Goal: Transaction & Acquisition: Purchase product/service

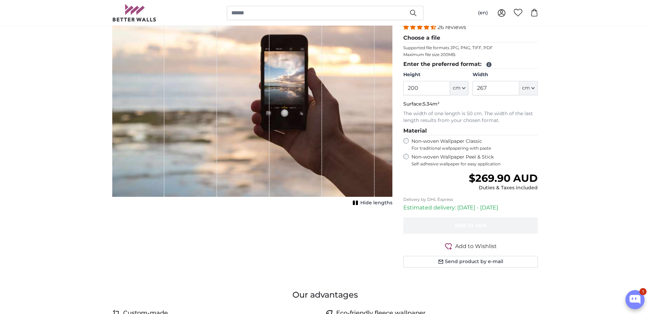
click at [469, 88] on div "Height 200 ft cm Centimeter (cm) Inches (inch) Feet (ft. in.) Width 267 ft cm C…" at bounding box center [470, 83] width 135 height 24
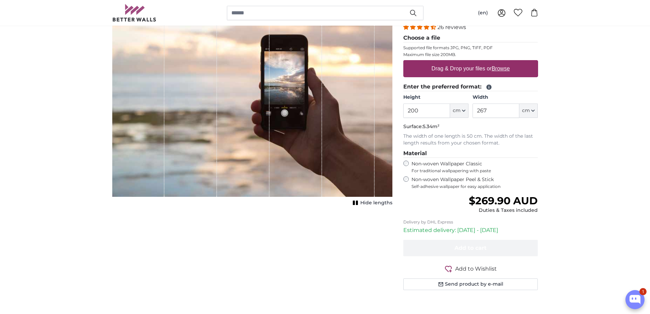
click at [464, 89] on legend "Enter the preferred format:" at bounding box center [470, 87] width 135 height 9
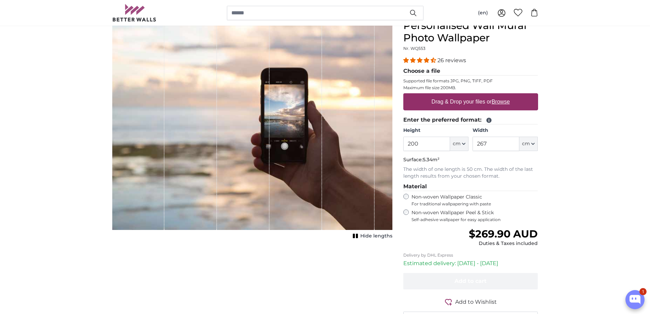
scroll to position [68, 0]
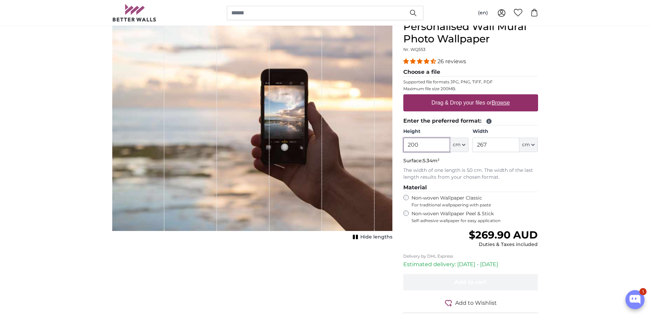
click at [430, 151] on input "200" at bounding box center [426, 144] width 47 height 14
drag, startPoint x: 490, startPoint y: 144, endPoint x: 478, endPoint y: 145, distance: 11.6
click at [478, 145] on input "267" at bounding box center [496, 144] width 47 height 14
click at [532, 142] on button "cm" at bounding box center [528, 144] width 18 height 14
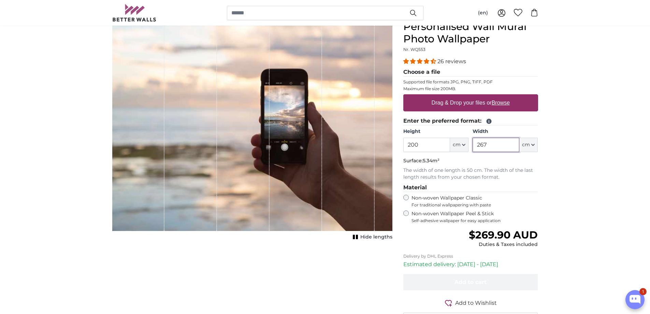
drag, startPoint x: 495, startPoint y: 145, endPoint x: 460, endPoint y: 145, distance: 35.1
click at [464, 147] on div "Height 200 ft cm Centimeter (cm) Inches (inch) Feet (ft. in.) Width 267 ft cm C…" at bounding box center [470, 140] width 135 height 24
type input "2000"
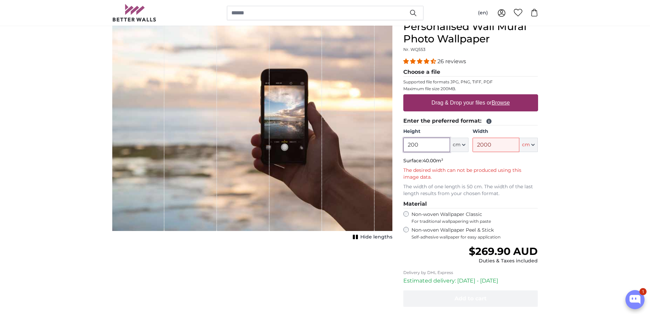
drag, startPoint x: 421, startPoint y: 150, endPoint x: 363, endPoint y: 146, distance: 58.2
click at [365, 146] on product-detail "Cancel Crop image Hide lengths Personalised Wall Mural Photo Wallpaper Nr. WQ55…" at bounding box center [325, 183] width 437 height 347
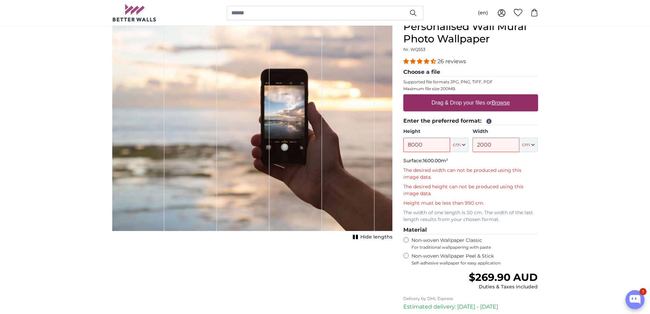
click at [464, 170] on p "The desired width can not be produced using this image data." at bounding box center [470, 174] width 135 height 14
click at [475, 175] on p "The desired width can not be produced using this image data." at bounding box center [470, 174] width 135 height 14
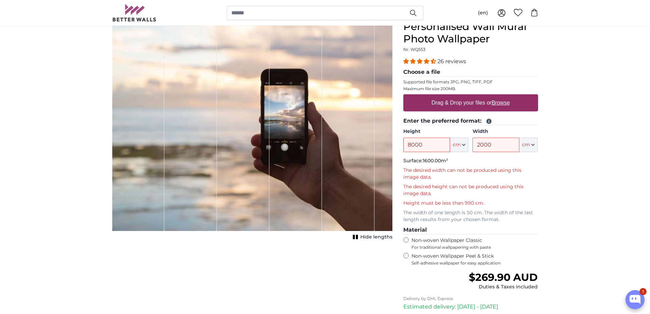
click at [465, 202] on p "Height must be less than 990 cm." at bounding box center [470, 203] width 135 height 7
click at [428, 142] on input "8000" at bounding box center [426, 144] width 47 height 14
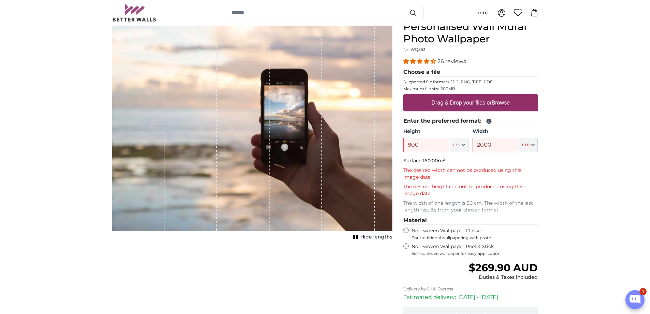
click at [439, 183] on p "The desired height can not be produced using this image data." at bounding box center [470, 190] width 135 height 14
click at [459, 189] on p "The desired height can not be produced using this image data." at bounding box center [470, 190] width 135 height 14
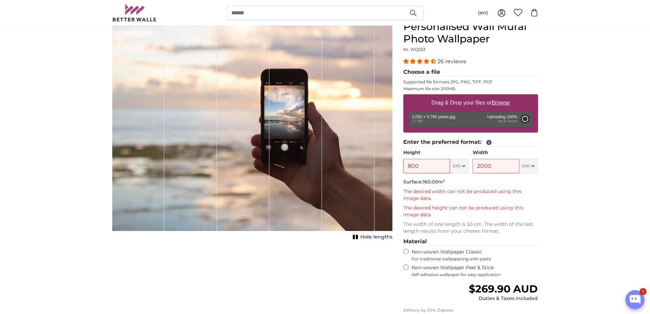
type input "200"
type input "106"
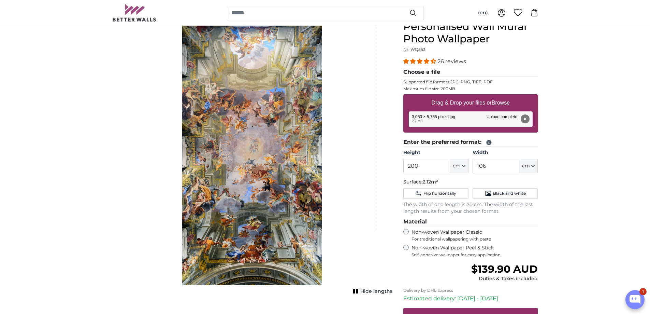
drag, startPoint x: 435, startPoint y: 166, endPoint x: 381, endPoint y: 170, distance: 53.3
click at [381, 170] on product-detail "Cancel Crop image Hide lengths Personalised Wall Mural Photo Wallpaper Nr. WQ55…" at bounding box center [325, 192] width 437 height 365
type input "800"
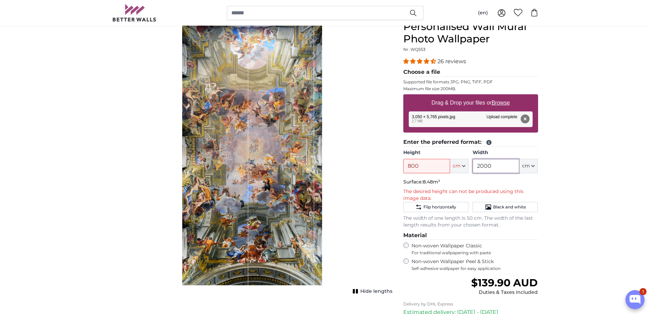
type input "2000"
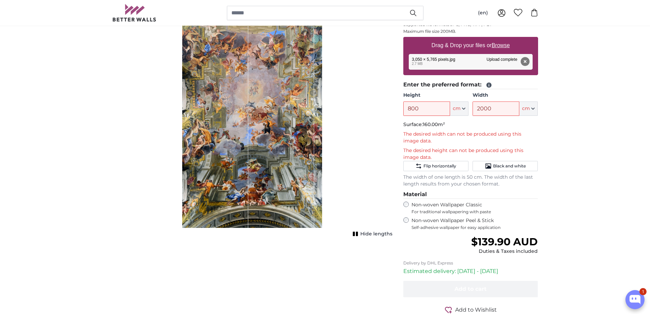
scroll to position [136, 0]
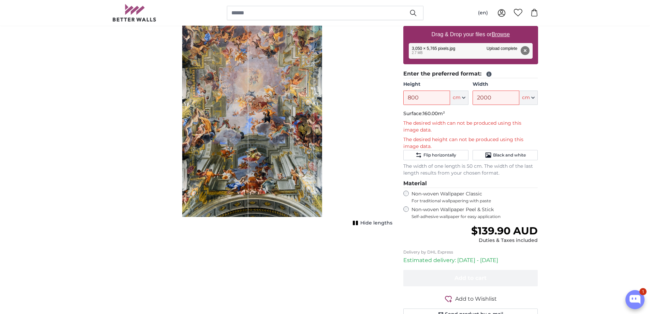
click at [490, 210] on label "Non-woven Wallpaper Peel & Stick Self-adhesive wallpaper for easy application" at bounding box center [474, 212] width 127 height 13
click at [466, 192] on label "Non-woven Wallpaper Classic For traditional wallpapering with paste" at bounding box center [474, 196] width 127 height 13
click at [471, 211] on label "Non-woven Wallpaper Peel & Stick Self-adhesive wallpaper for easy application" at bounding box center [474, 212] width 127 height 13
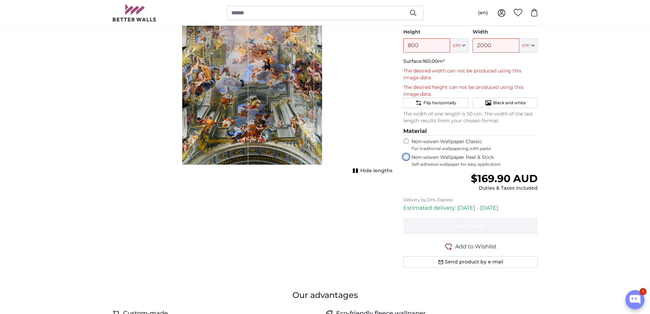
scroll to position [68, 0]
